Goal: Task Accomplishment & Management: Use online tool/utility

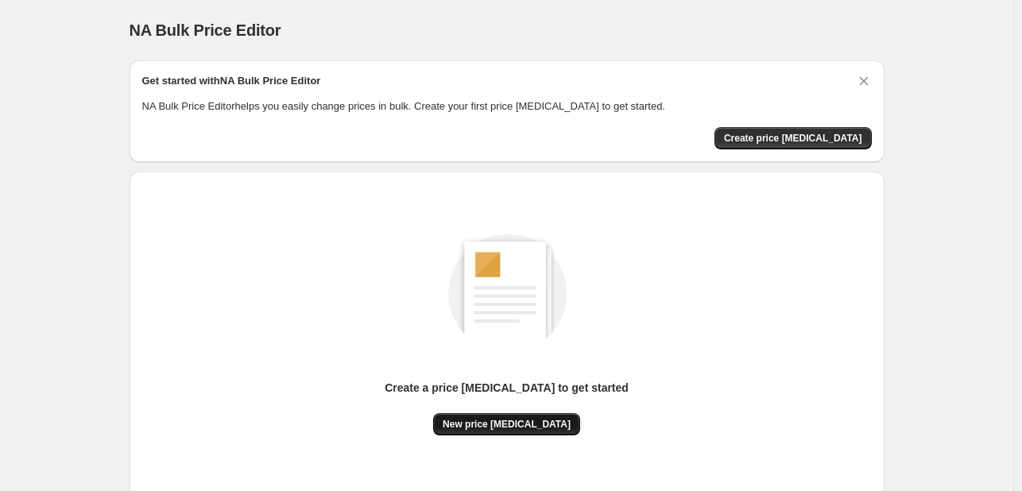
click at [521, 425] on span "New price [MEDICAL_DATA]" at bounding box center [507, 424] width 128 height 13
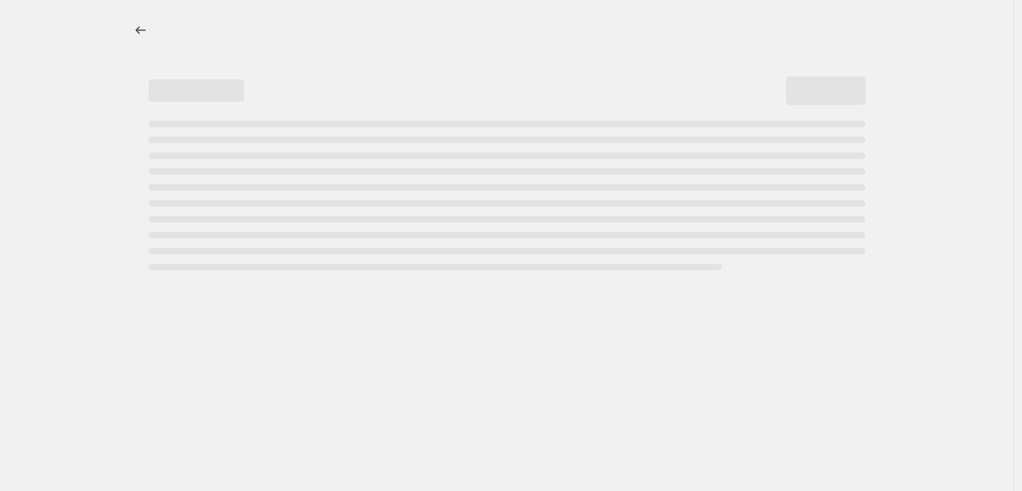
select select "percentage"
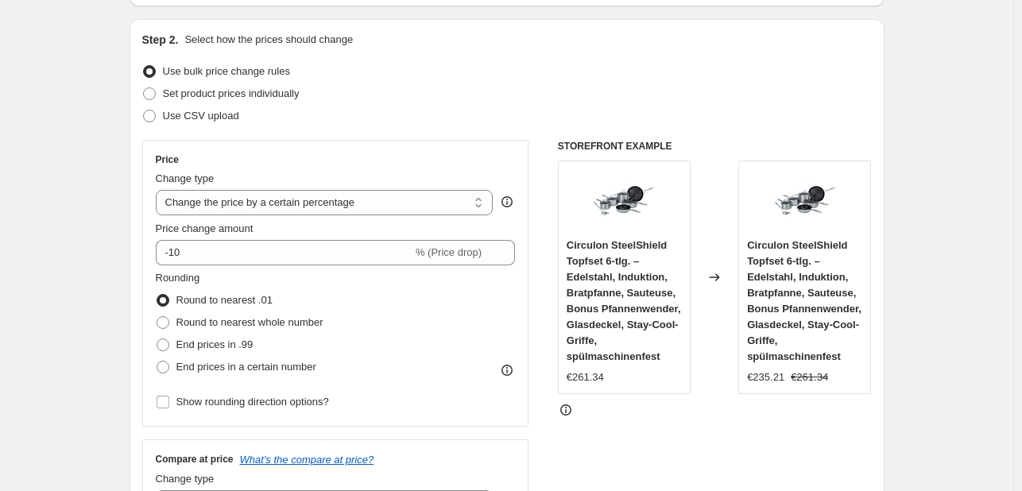
scroll to position [159, 0]
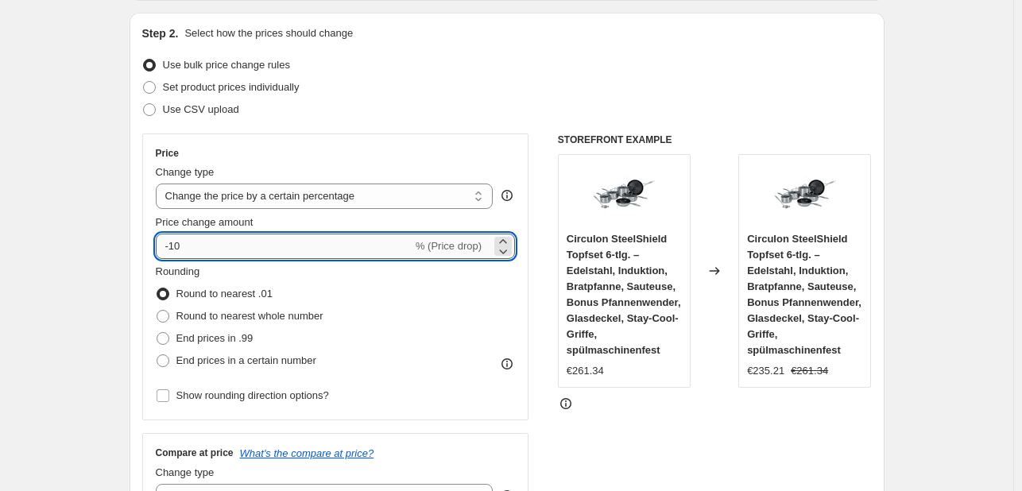
click at [321, 237] on input "-10" at bounding box center [284, 246] width 257 height 25
type input "-1"
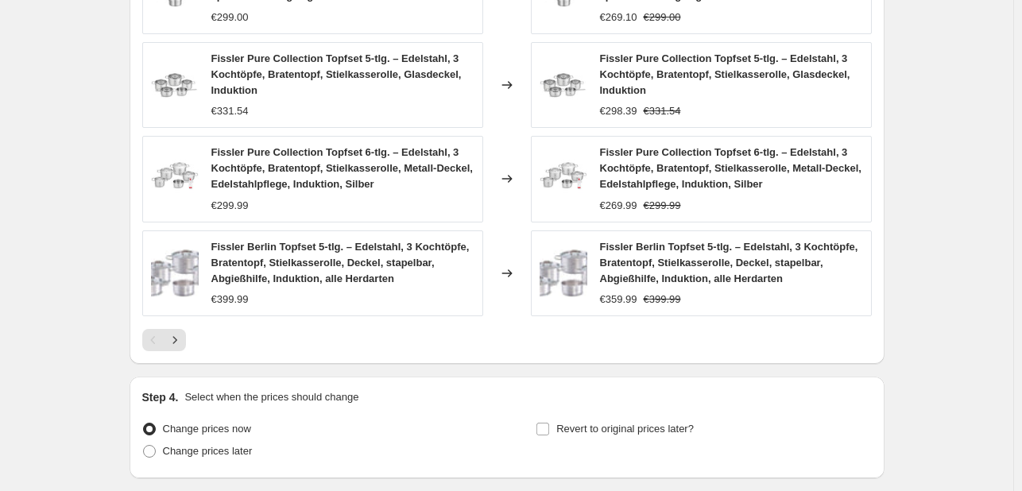
scroll to position [1218, 0]
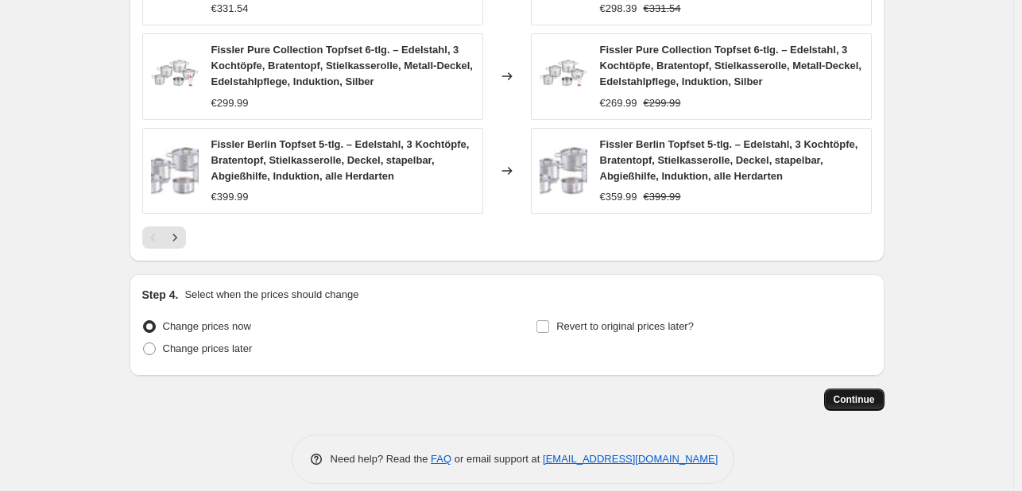
type input "-30"
click at [841, 393] on span "Continue" at bounding box center [854, 399] width 41 height 13
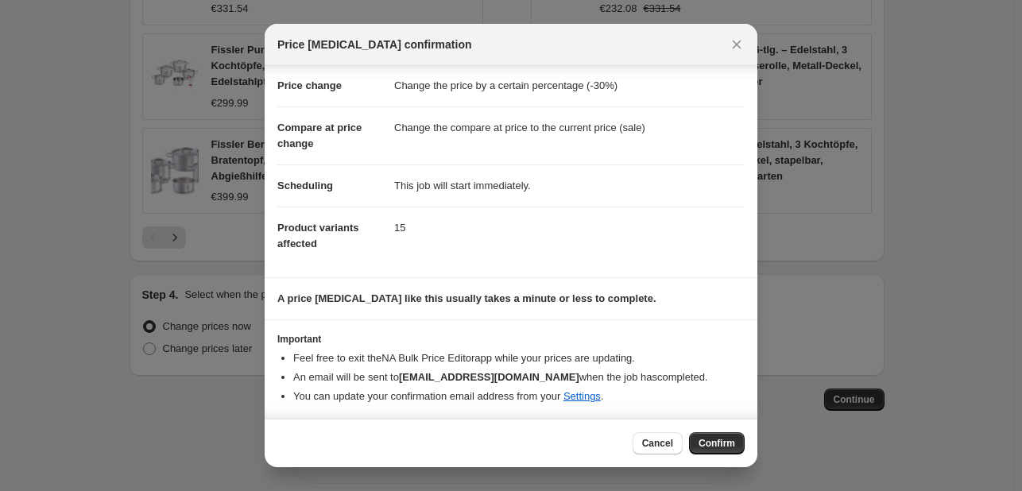
scroll to position [30, 0]
click at [724, 445] on span "Confirm" at bounding box center [717, 443] width 37 height 13
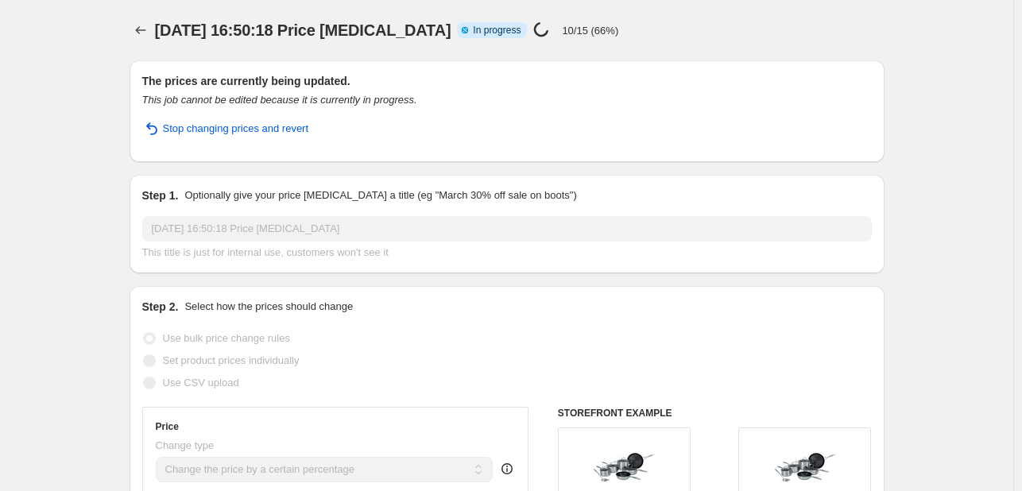
select select "percentage"
